Goal: Task Accomplishment & Management: Use online tool/utility

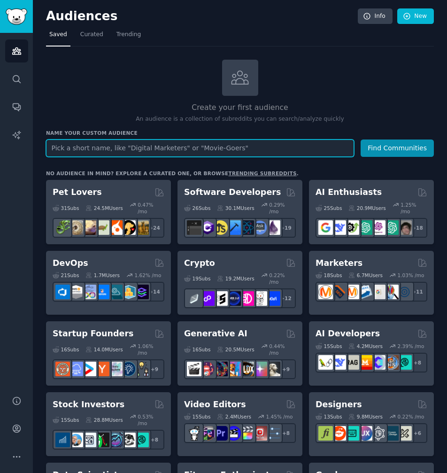
click at [134, 151] on input "text" at bounding box center [200, 147] width 308 height 17
click at [254, 148] on input "text" at bounding box center [200, 147] width 308 height 17
type input "e"
type input "b"
type input "ecommerce"
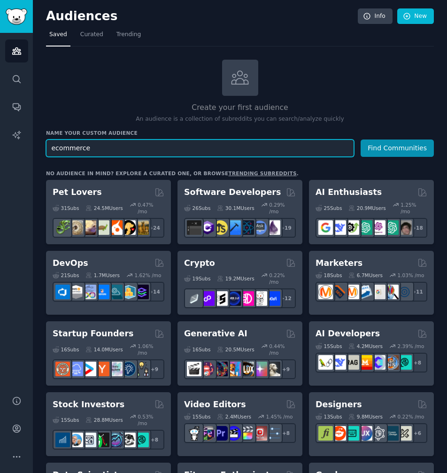
click at [360, 139] on button "Find Communities" at bounding box center [396, 147] width 73 height 17
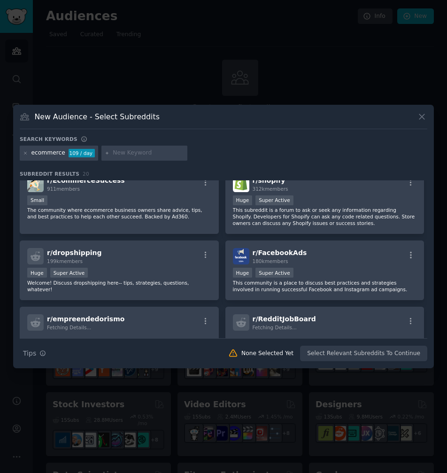
scroll to position [304, 0]
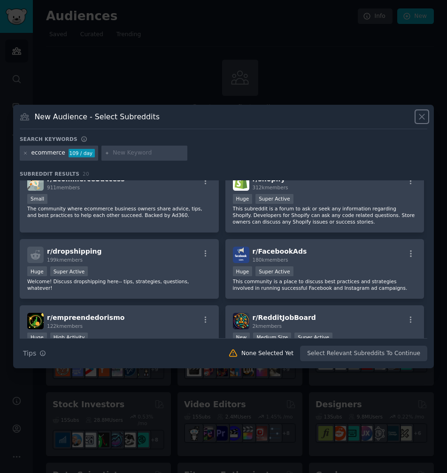
click at [418, 115] on icon at bounding box center [422, 117] width 10 height 10
